Goal: Information Seeking & Learning: Learn about a topic

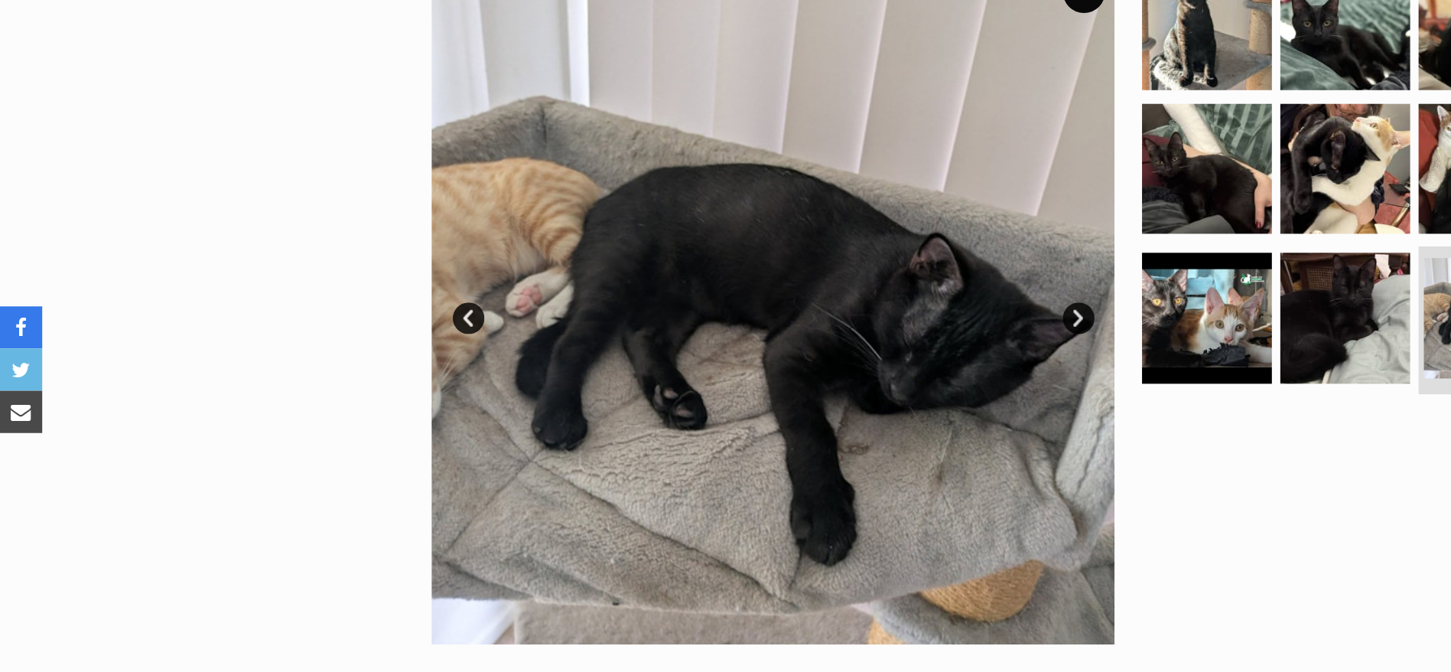
click at [714, 340] on link "Next" at bounding box center [782, 344] width 23 height 23
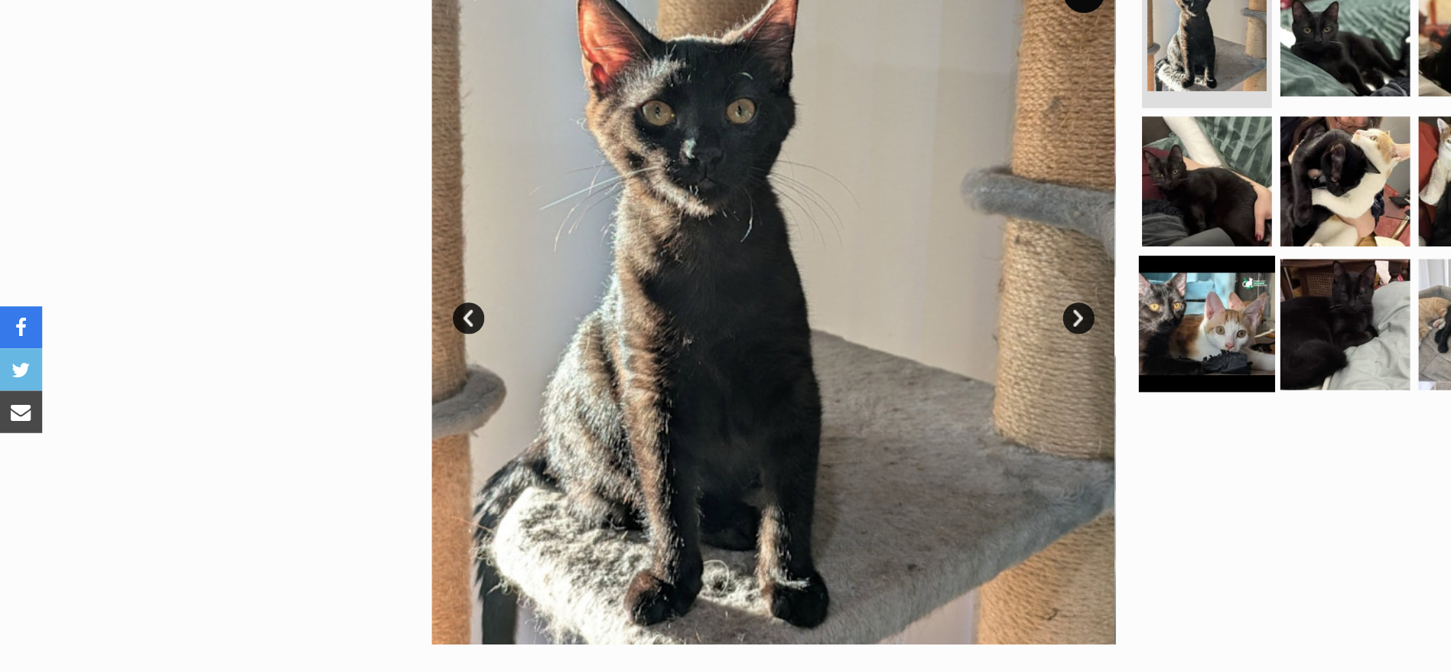
click at [714, 368] on img at bounding box center [875, 348] width 99 height 99
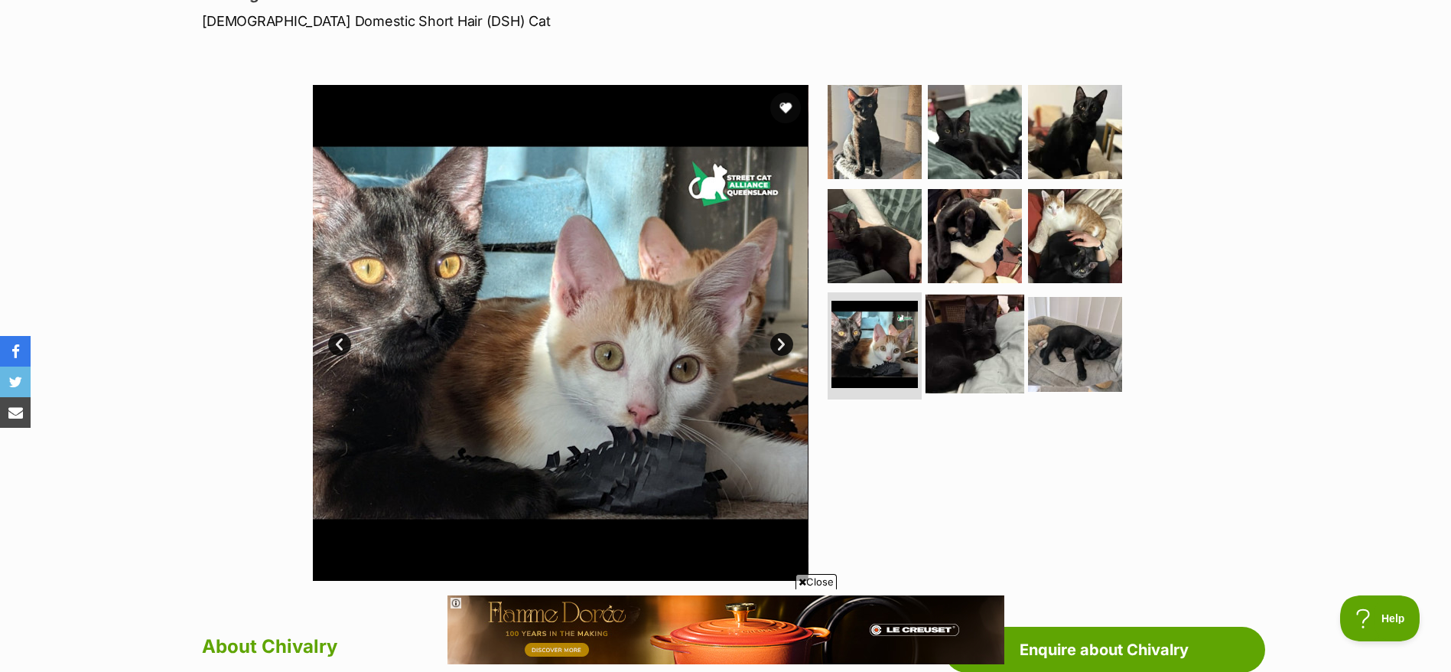
click at [714, 331] on img at bounding box center [975, 344] width 99 height 99
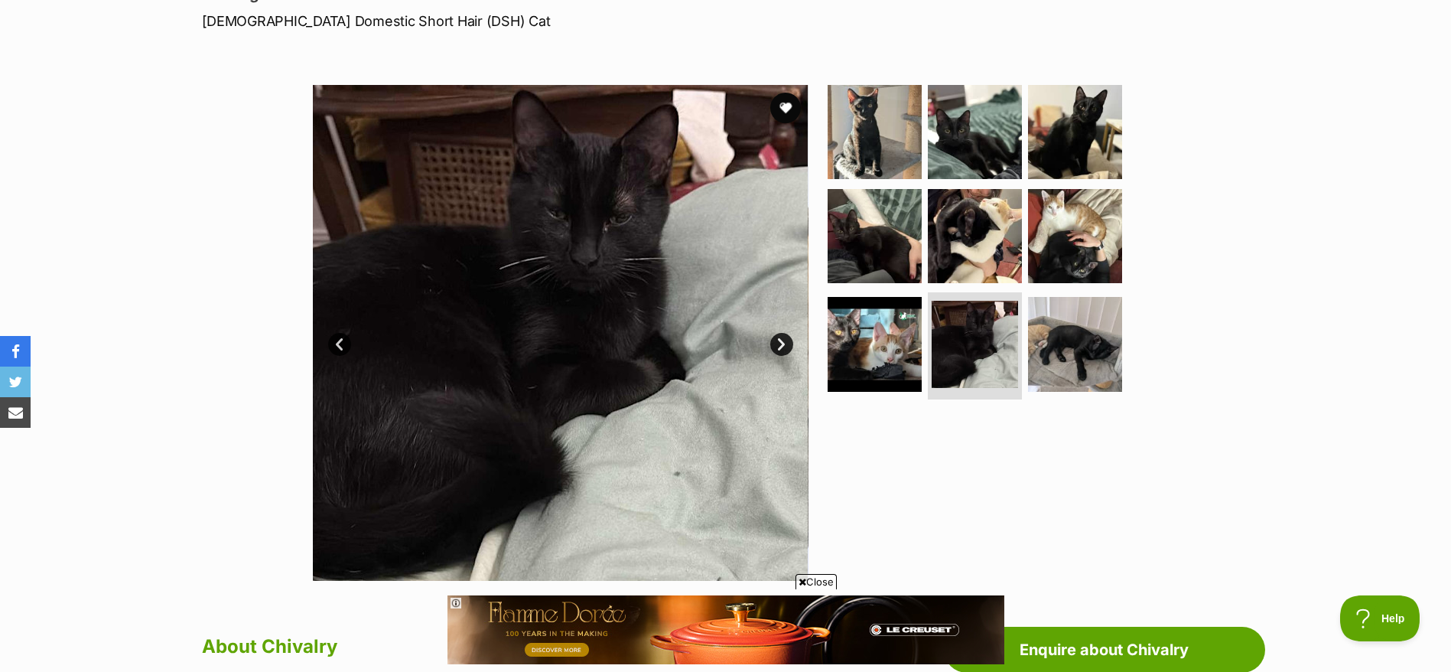
click at [714, 349] on ul at bounding box center [982, 245] width 314 height 321
click at [714, 360] on img at bounding box center [1075, 344] width 99 height 99
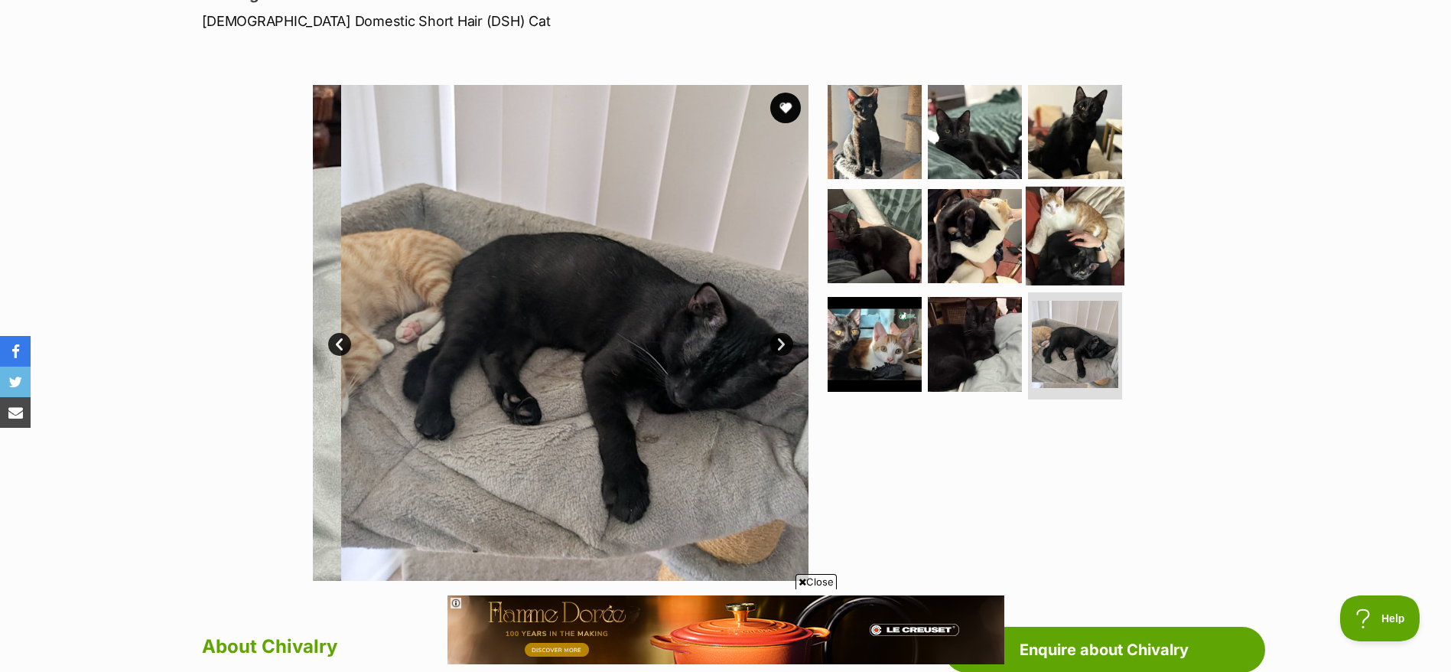
click at [714, 245] on img at bounding box center [1075, 235] width 99 height 99
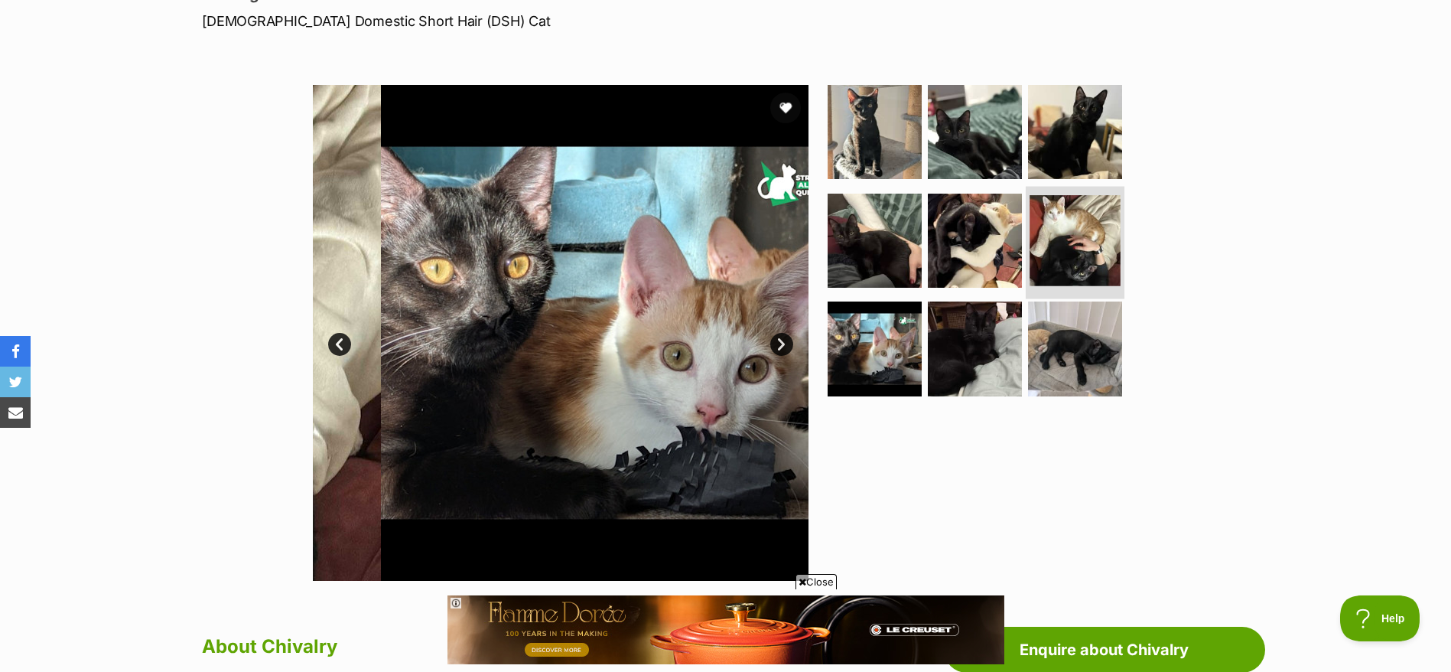
click at [714, 245] on img at bounding box center [1075, 240] width 91 height 91
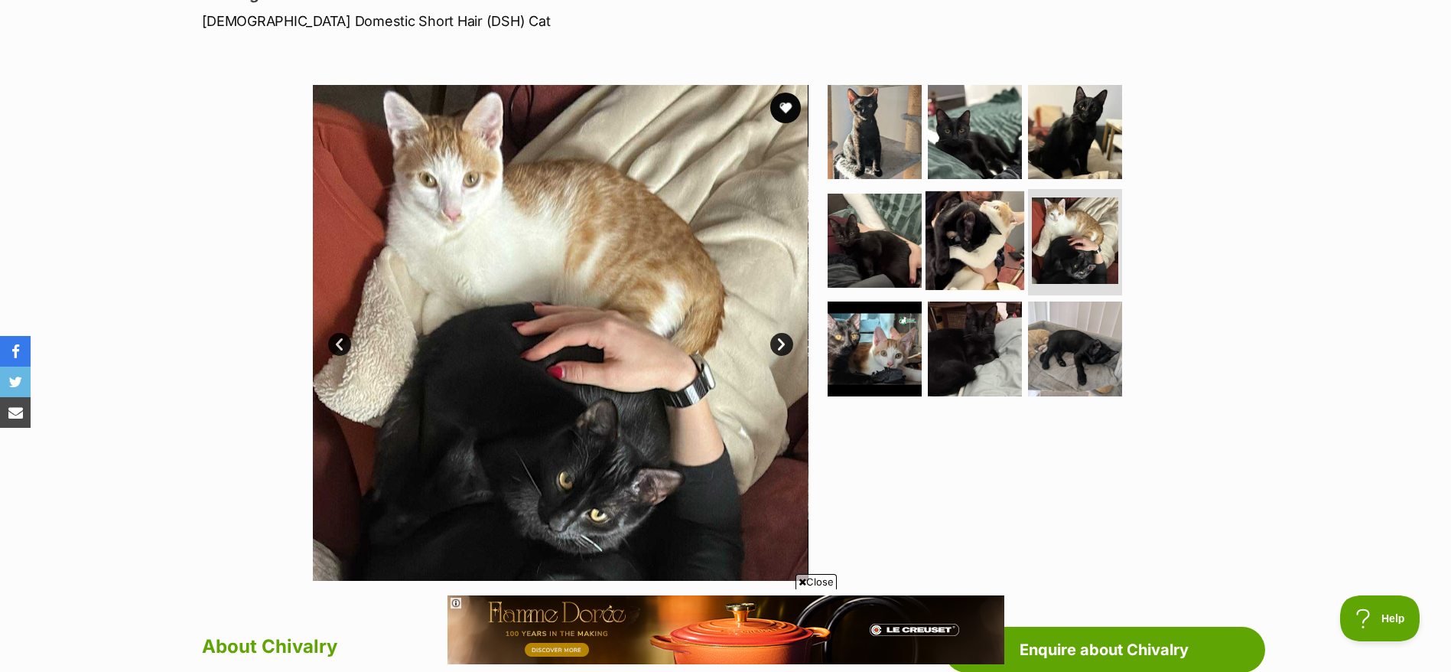
click at [714, 250] on img at bounding box center [975, 240] width 99 height 99
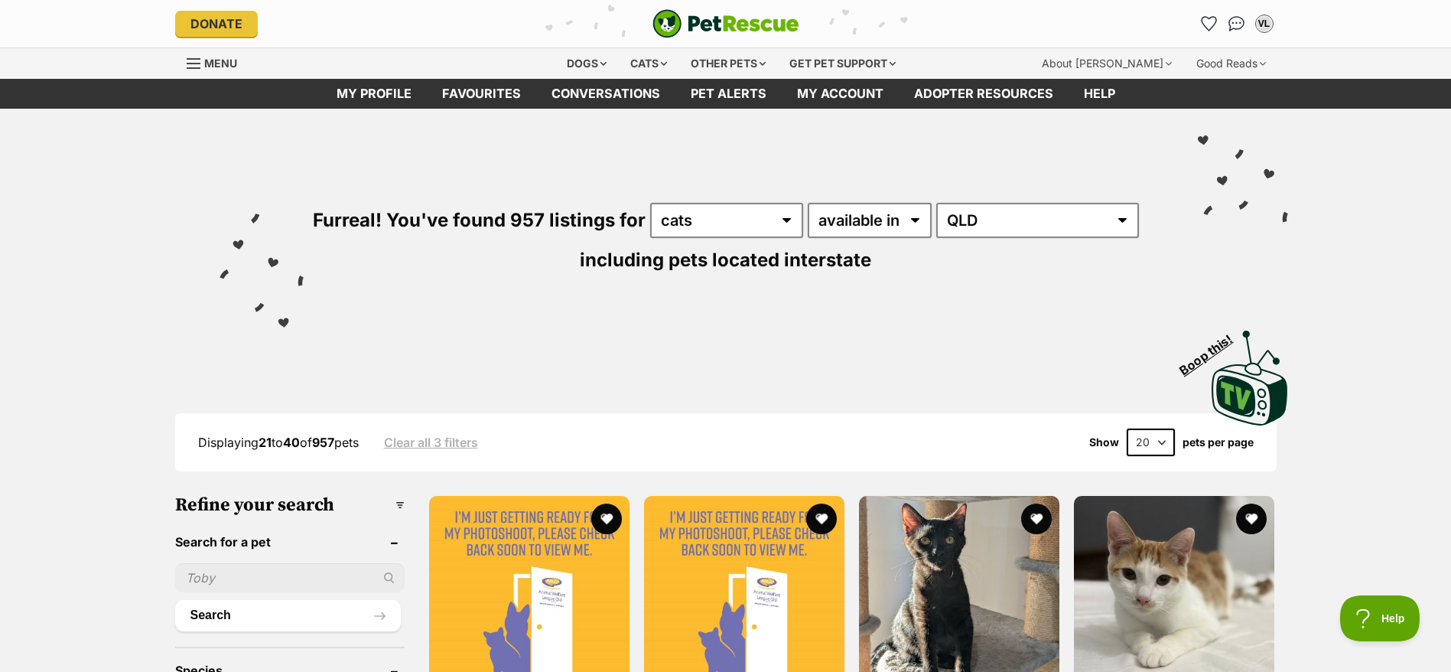
click at [741, 28] on img "PetRescue" at bounding box center [726, 23] width 147 height 29
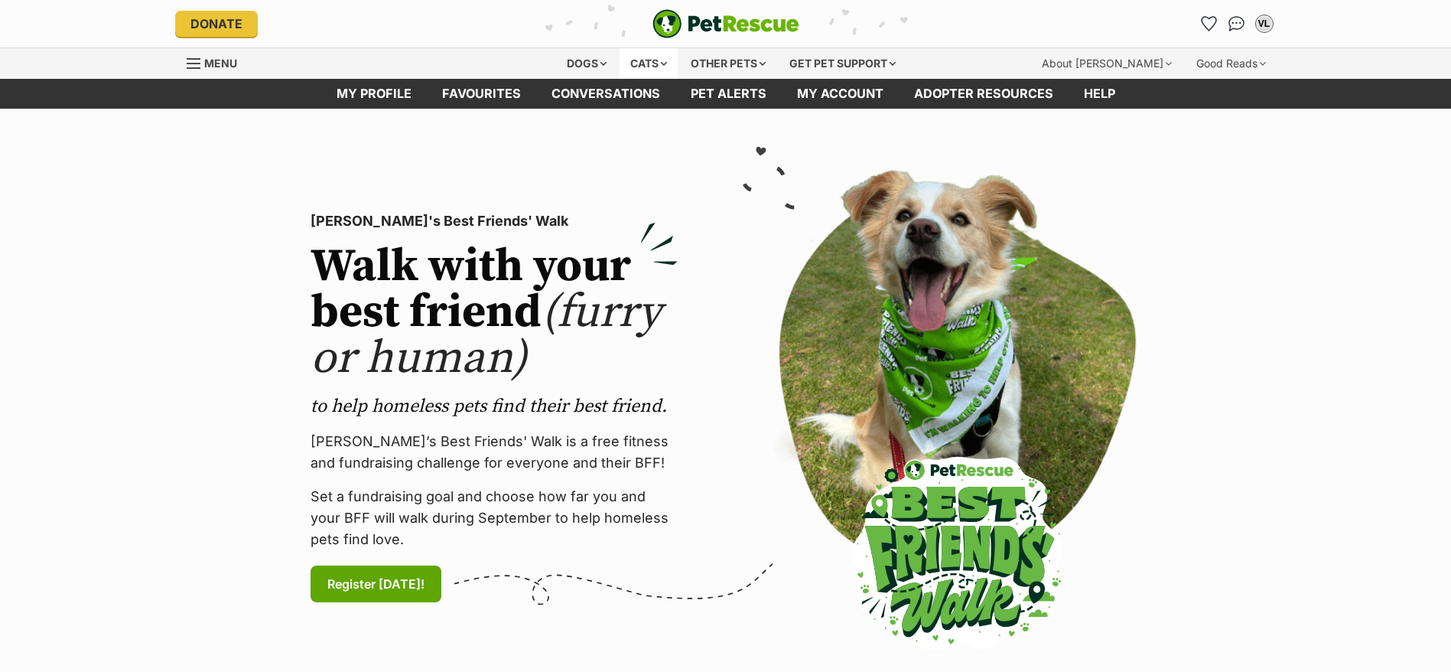
click at [666, 52] on div "Cats" at bounding box center [649, 63] width 58 height 31
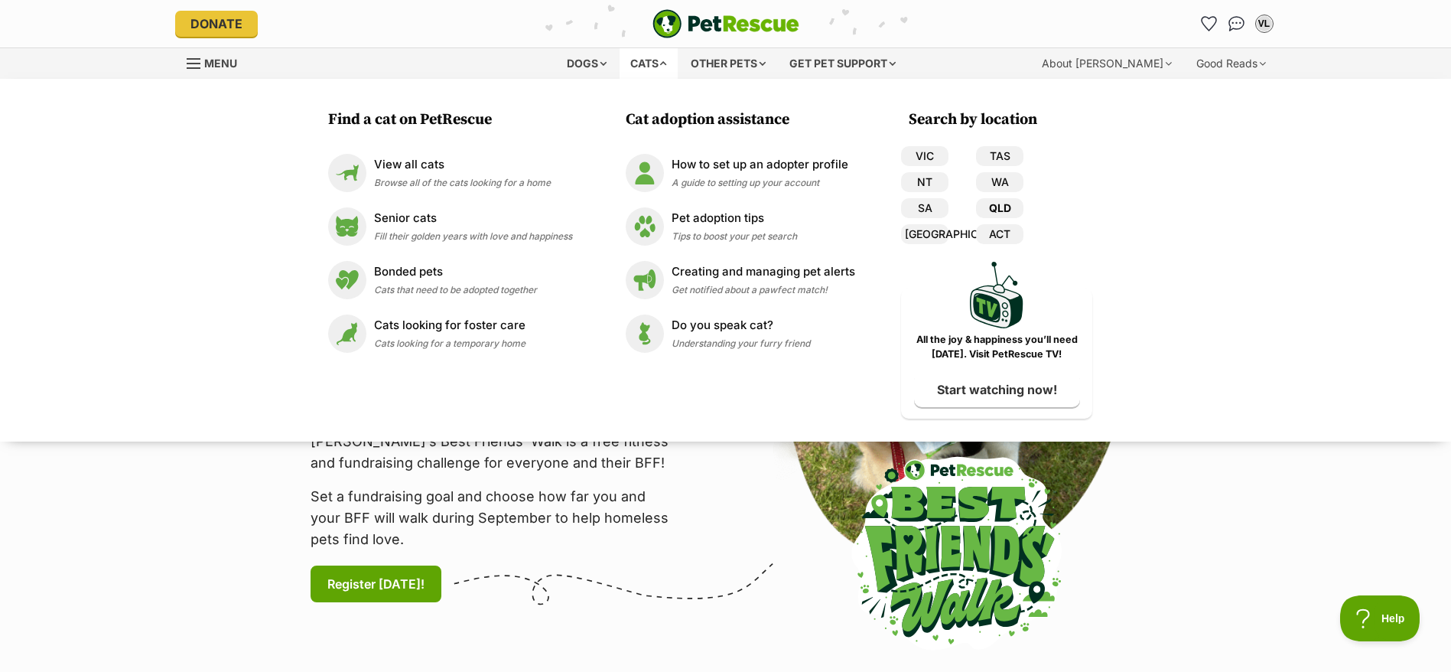
click at [998, 203] on link "QLD" at bounding box center [999, 208] width 47 height 20
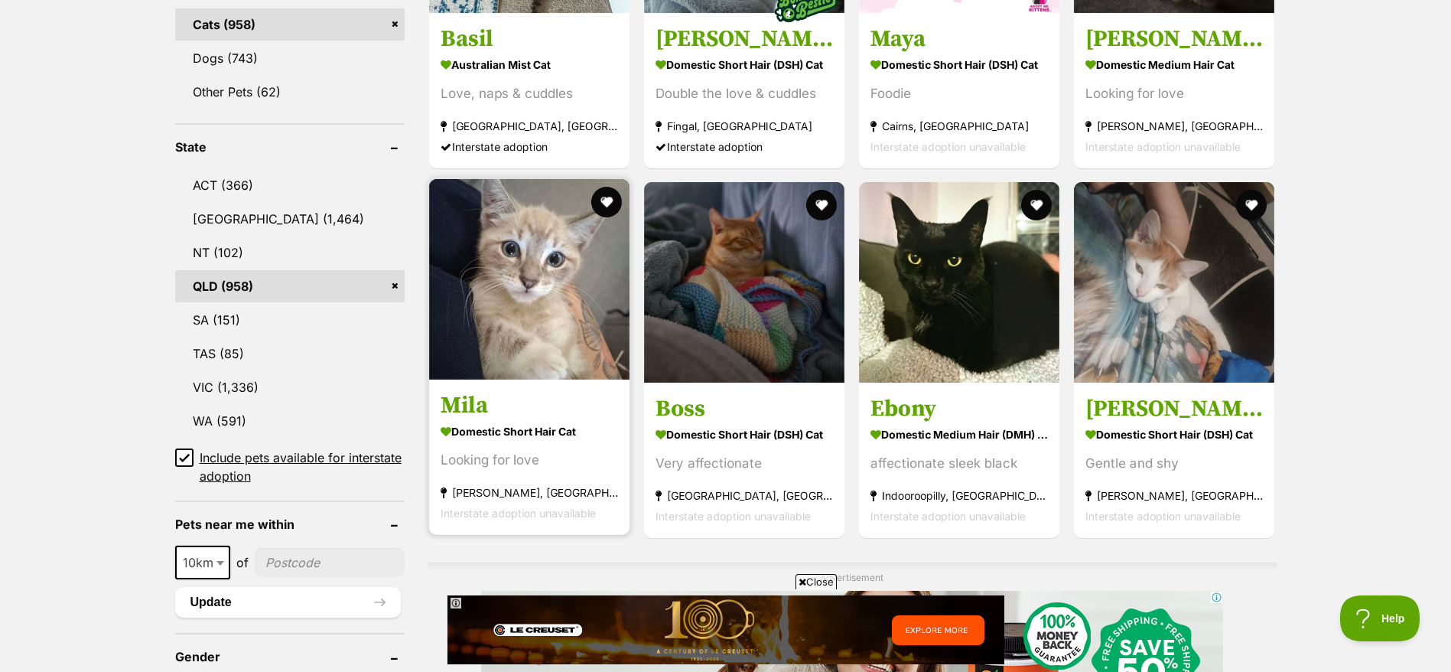
click at [478, 432] on strong "Domestic Short Hair Cat" at bounding box center [530, 431] width 178 height 22
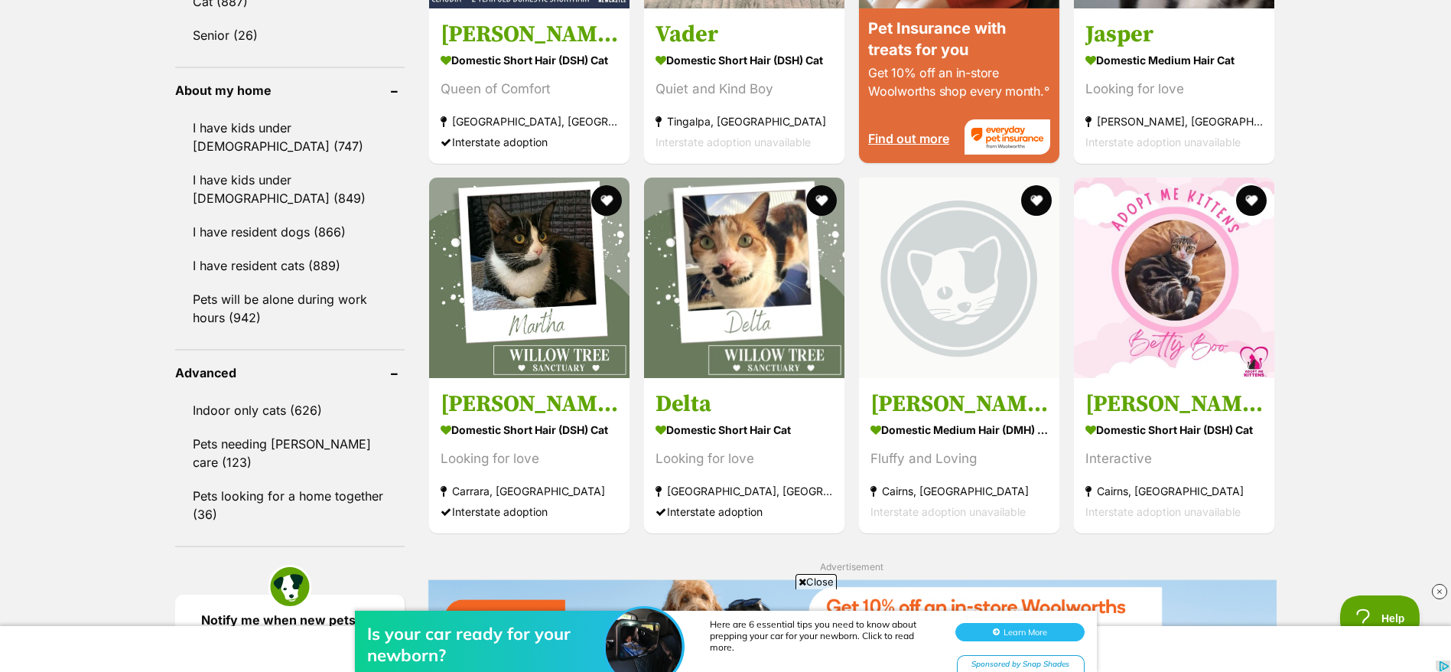
scroll to position [2927, 0]
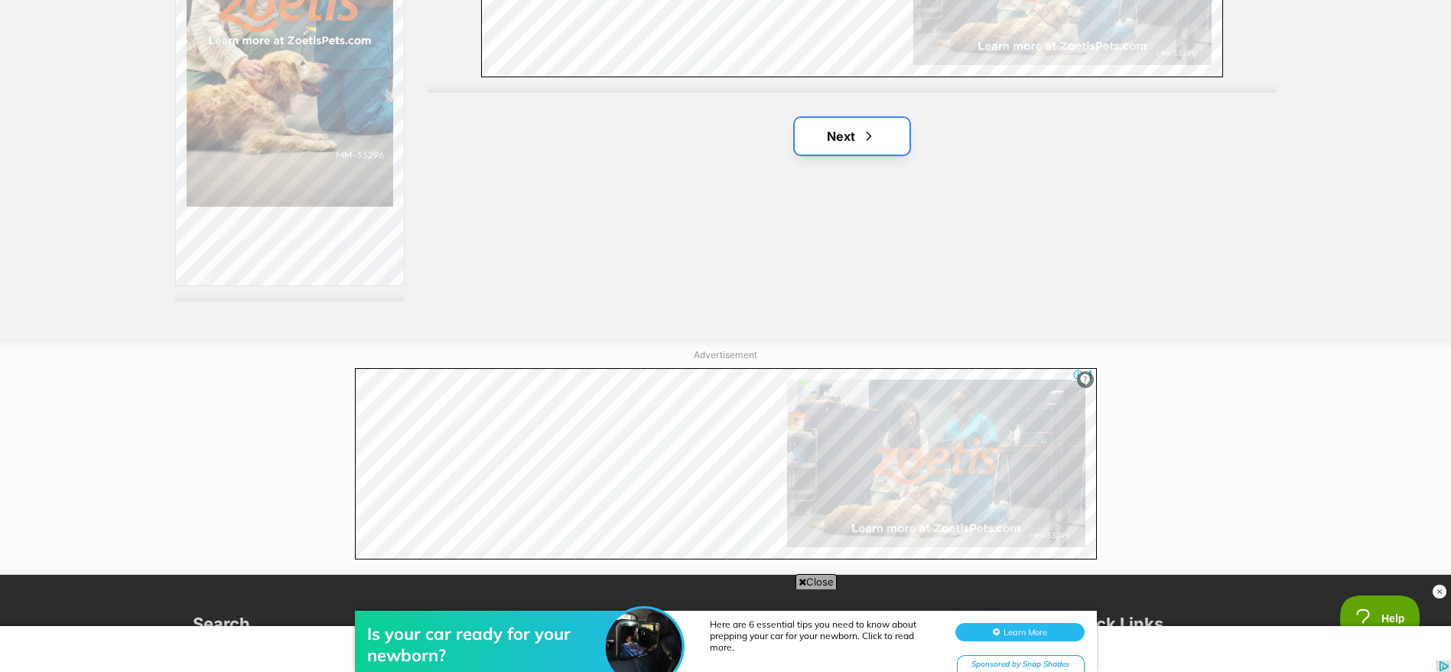
click at [868, 138] on span "Next page" at bounding box center [869, 136] width 15 height 18
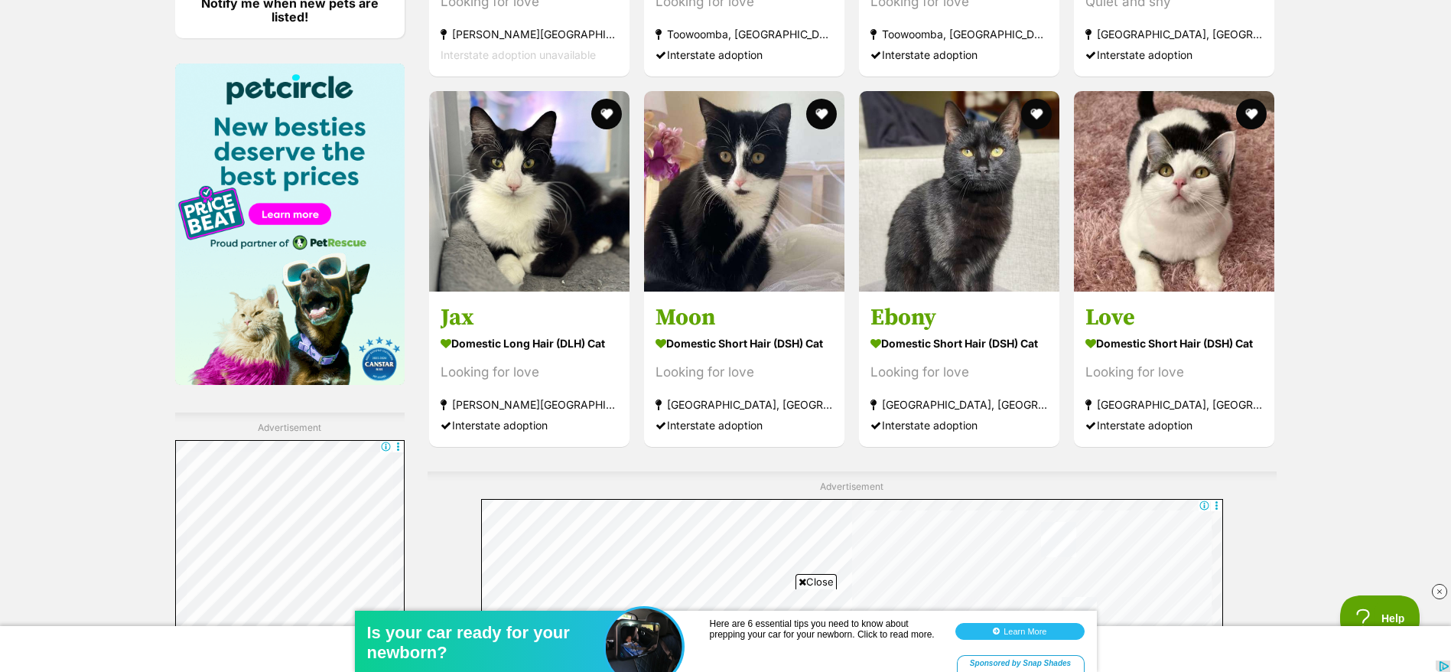
scroll to position [2313, 0]
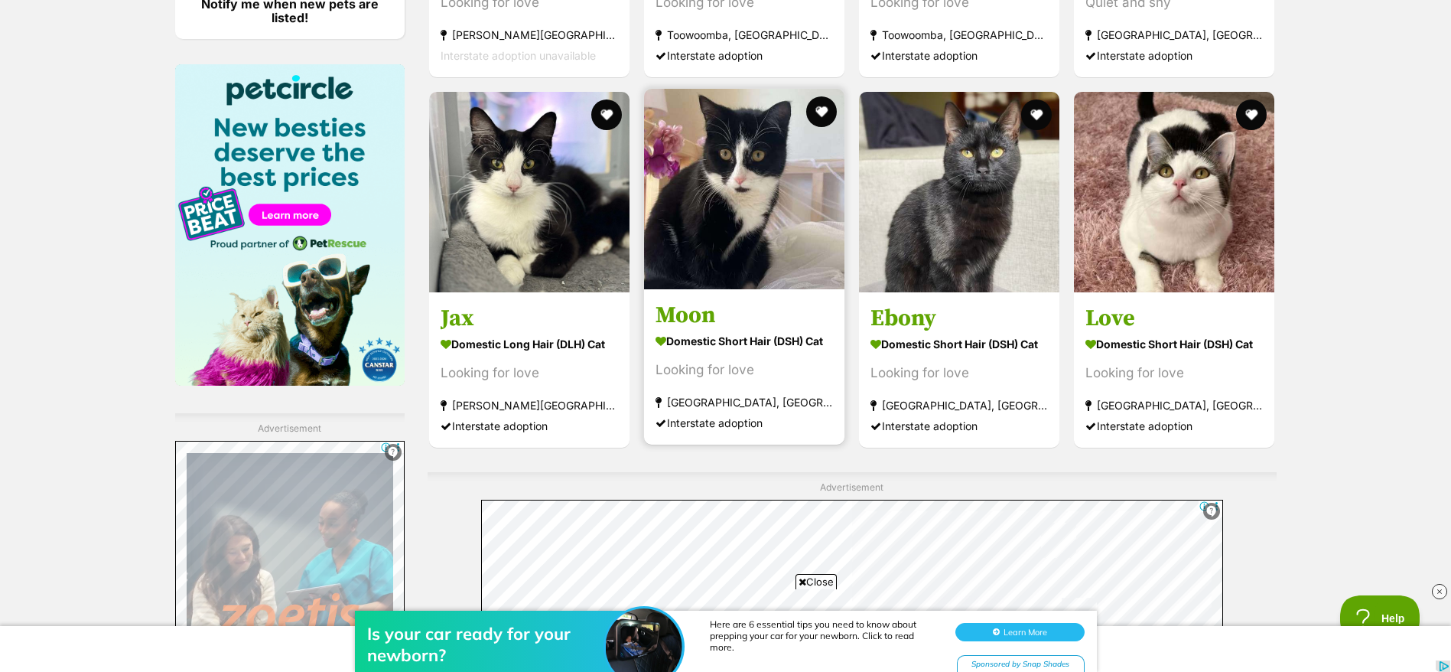
click at [721, 376] on div "Looking for love" at bounding box center [745, 370] width 178 height 21
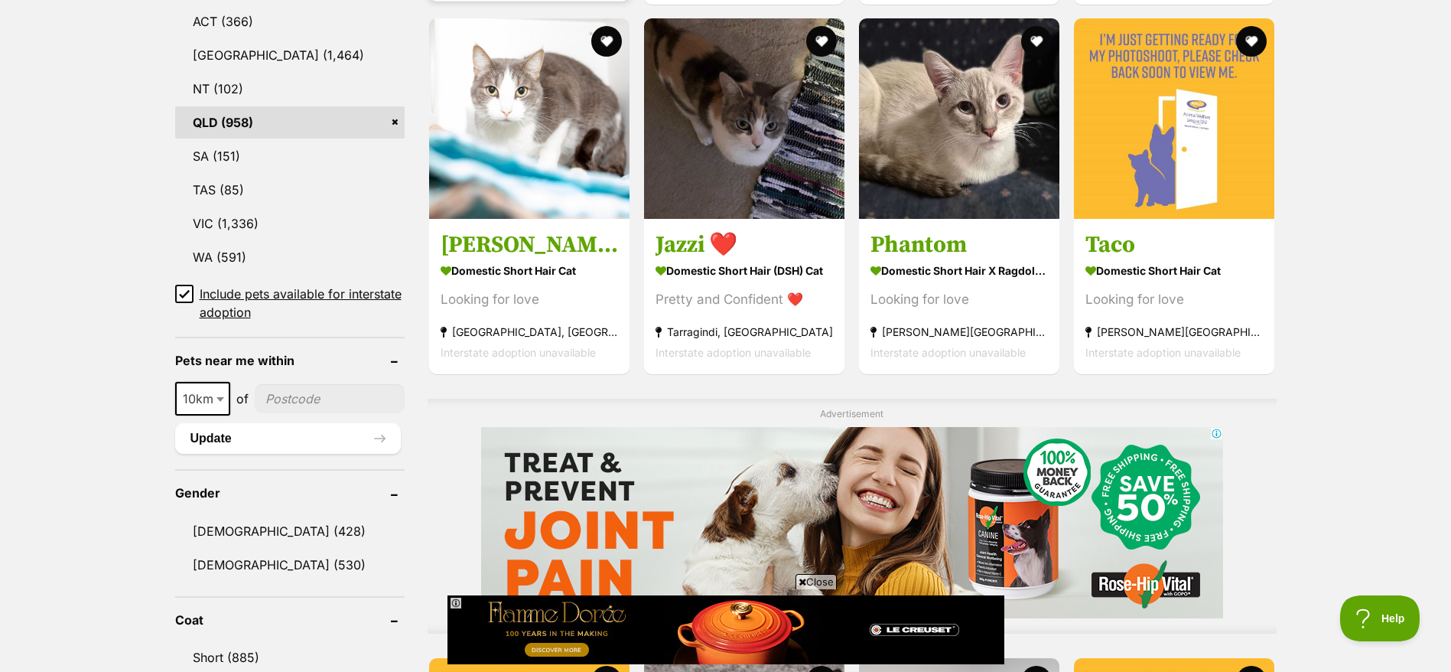
scroll to position [386, 0]
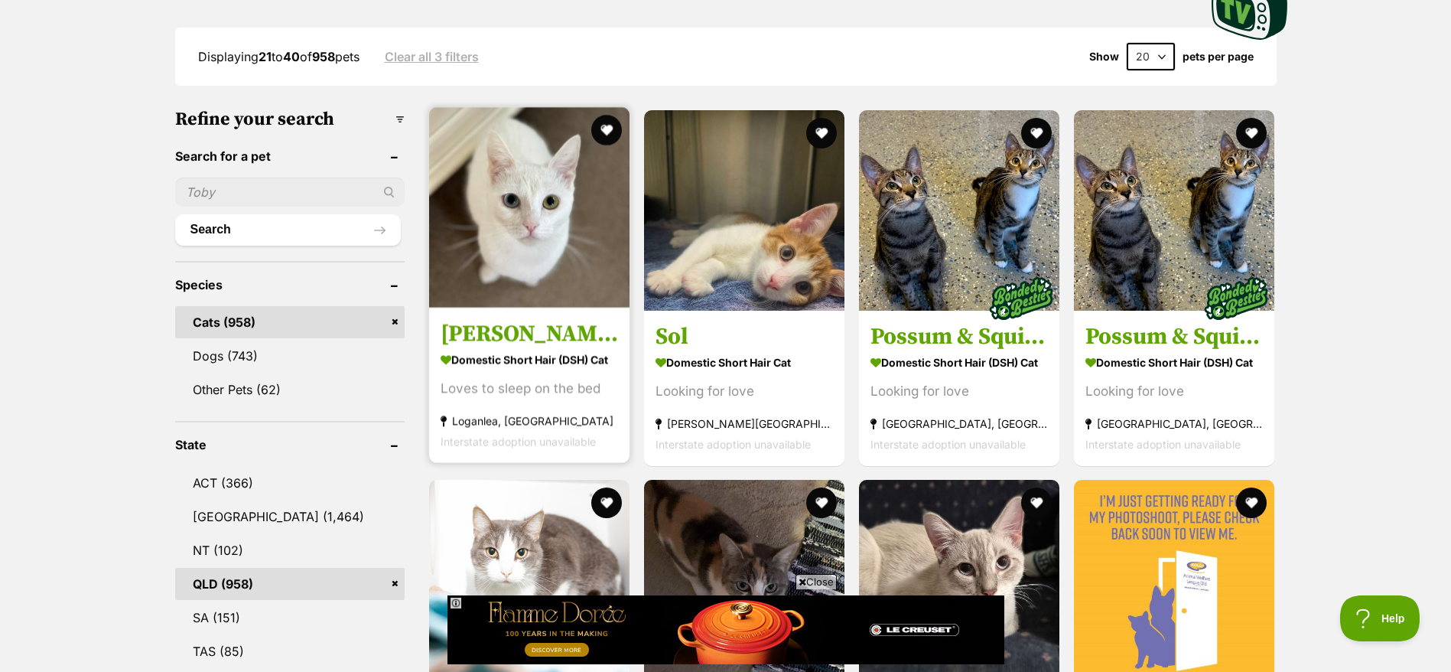
click at [533, 342] on h3 "[PERSON_NAME]" at bounding box center [530, 332] width 178 height 29
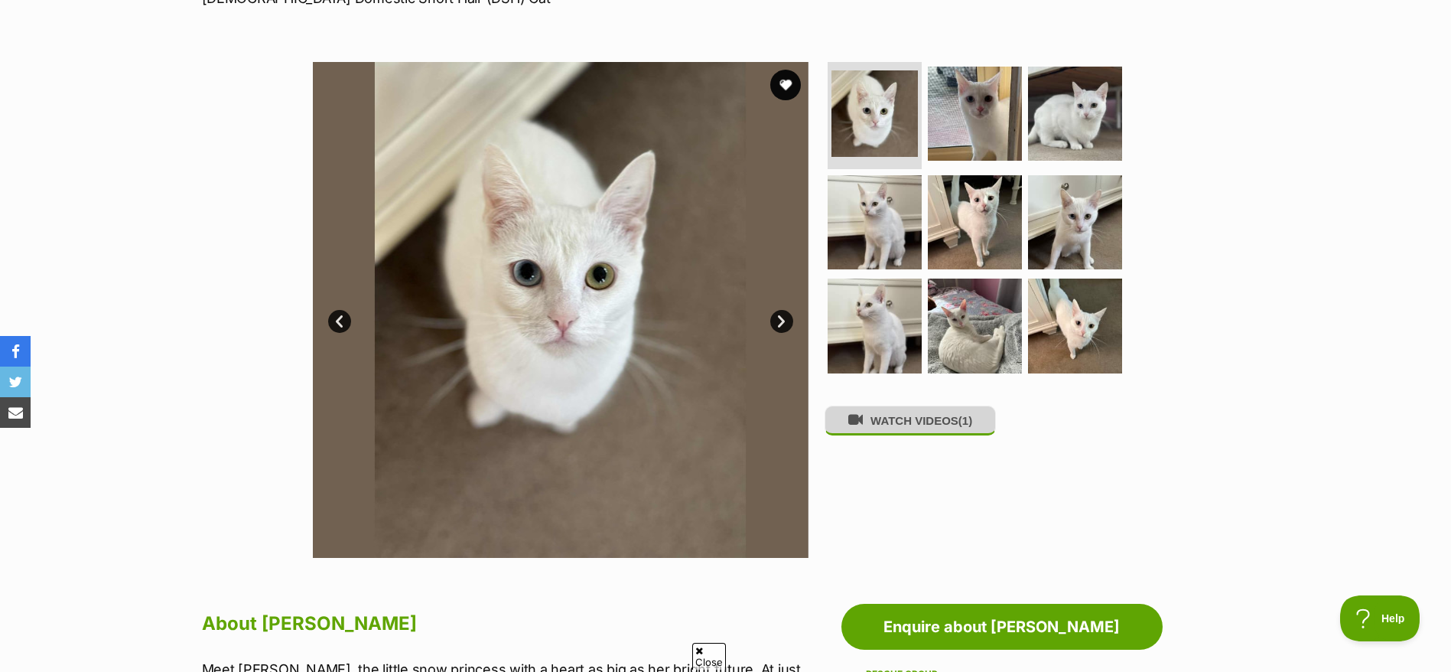
click at [866, 422] on button "WATCH VIDEOS (1)" at bounding box center [910, 421] width 171 height 30
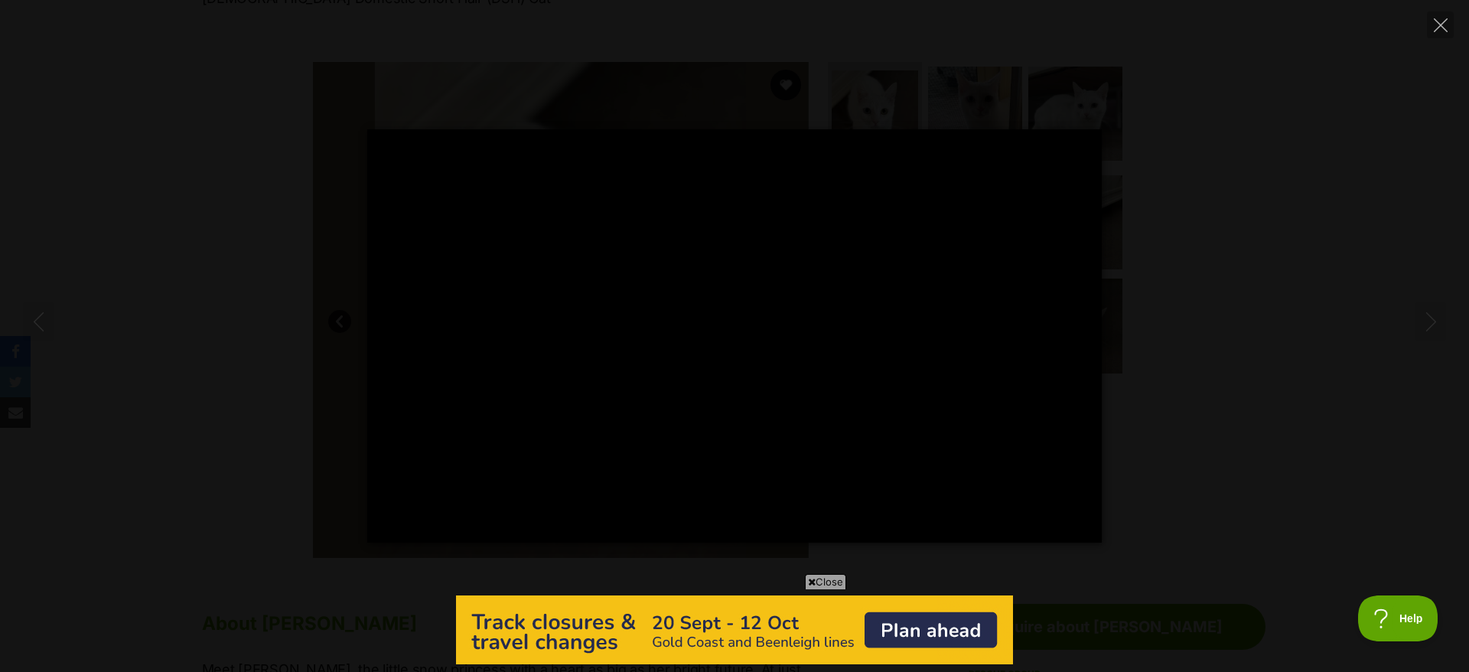
type input "100"
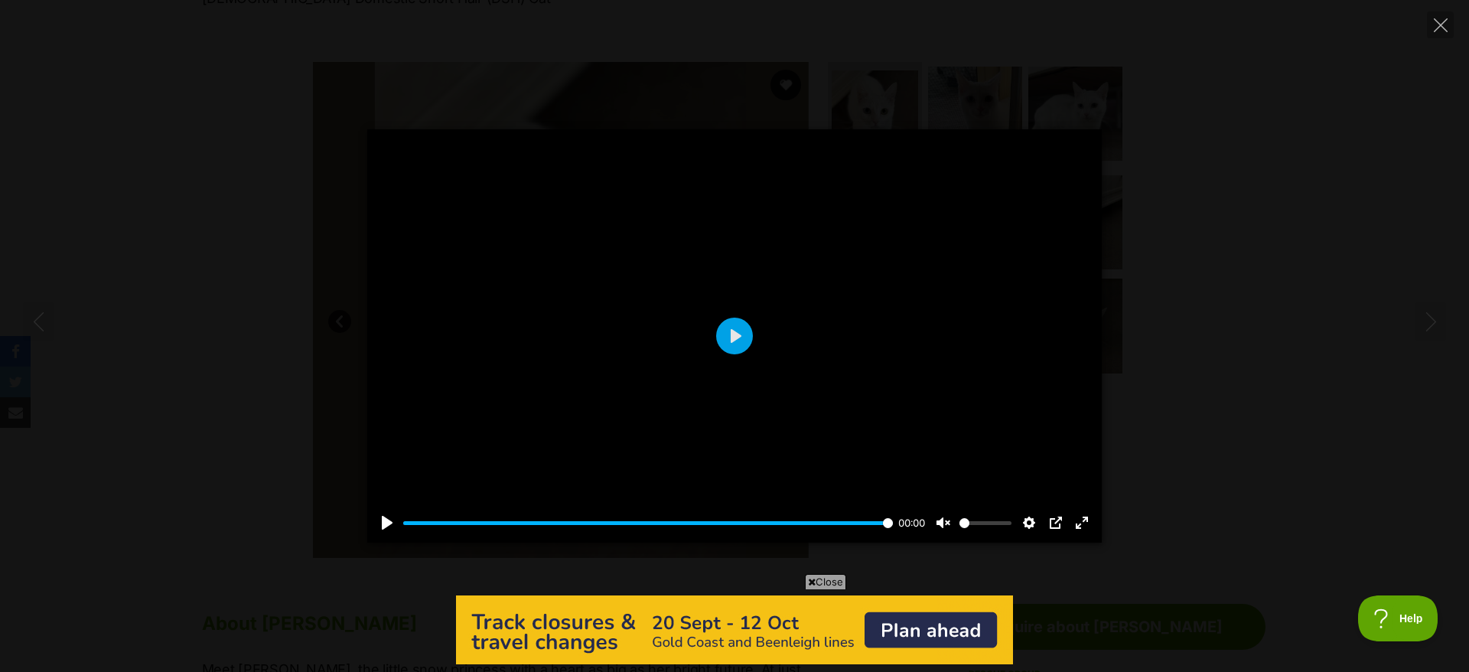
click at [1102, 331] on div "Pause Play % buffered 00:00 00:00 Unmute Mute Disable captions Enable captions …" at bounding box center [734, 335] width 1469 height 413
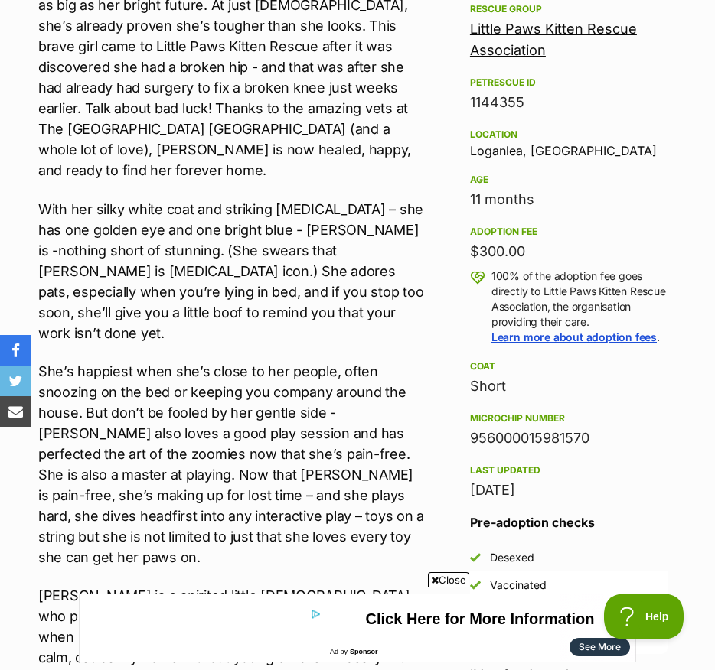
click at [183, 230] on p "With her silky white coat and striking [MEDICAL_DATA] – she has one golden eye …" at bounding box center [231, 271] width 386 height 145
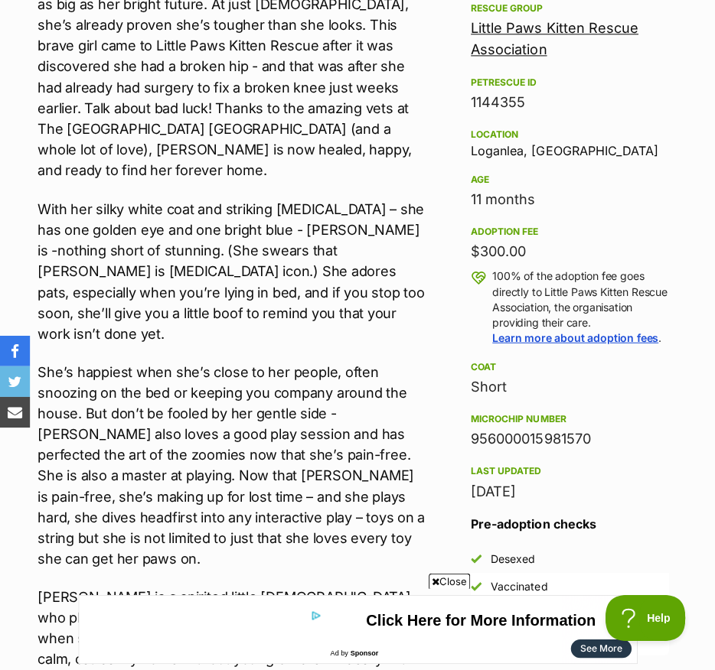
scroll to position [847, 0]
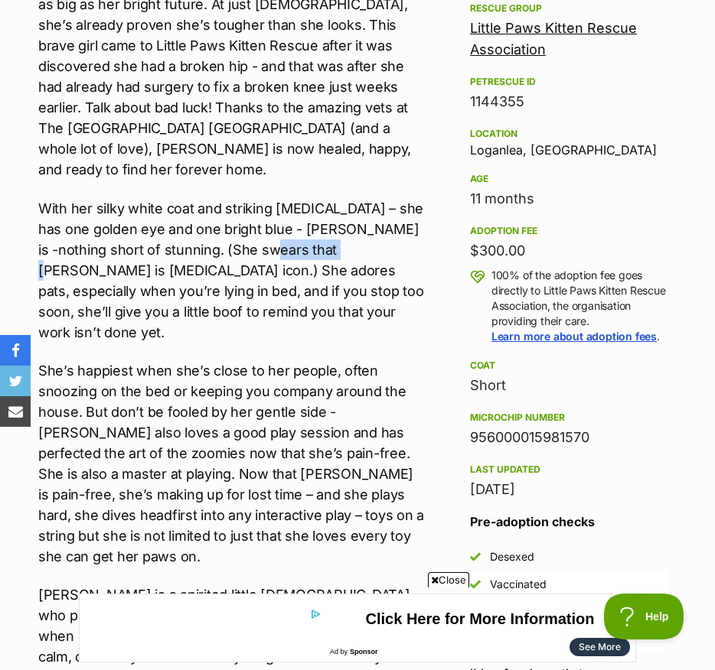
drag, startPoint x: 266, startPoint y: 223, endPoint x: 338, endPoint y: 229, distance: 72.9
click at [338, 229] on p "With her silky white coat and striking [MEDICAL_DATA] – she has one golden eye …" at bounding box center [231, 270] width 386 height 145
copy p "[PERSON_NAME]"
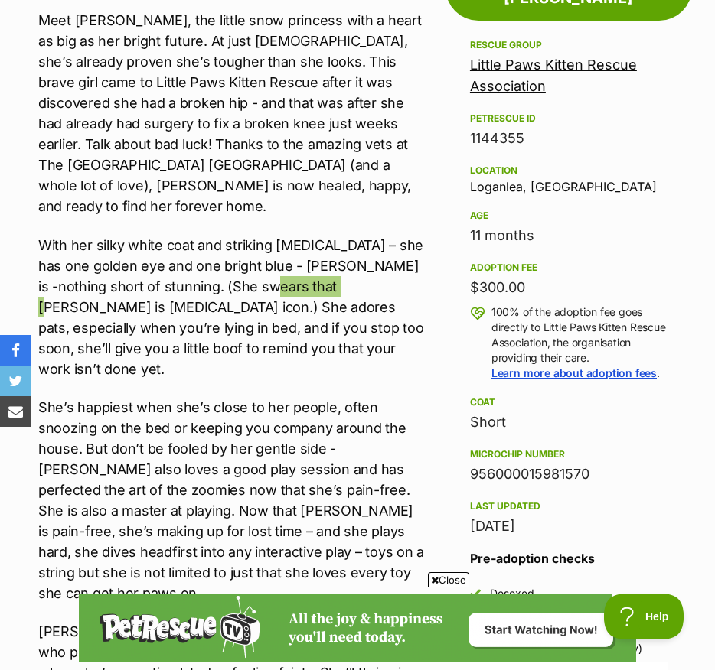
scroll to position [0, 0]
